Goal: Transaction & Acquisition: Purchase product/service

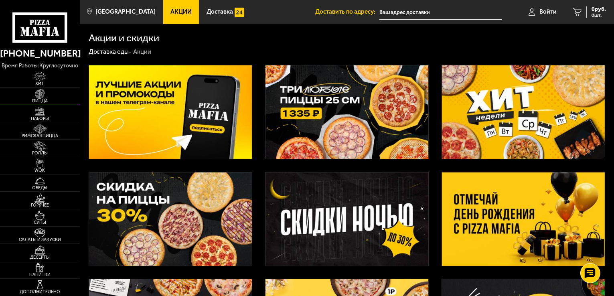
click at [37, 97] on img at bounding box center [40, 94] width 24 height 10
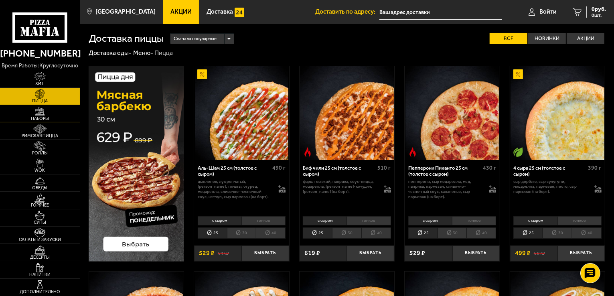
click at [42, 115] on img at bounding box center [40, 112] width 24 height 10
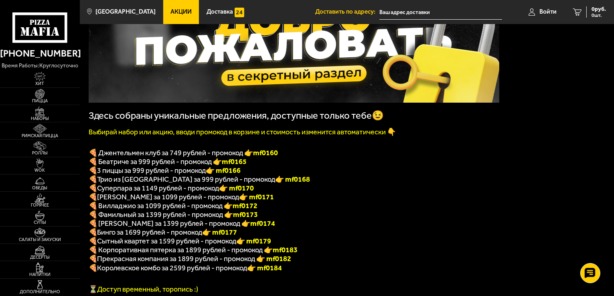
scroll to position [80, 0]
click at [43, 114] on img at bounding box center [40, 112] width 24 height 10
